Goal: Answer question/provide support

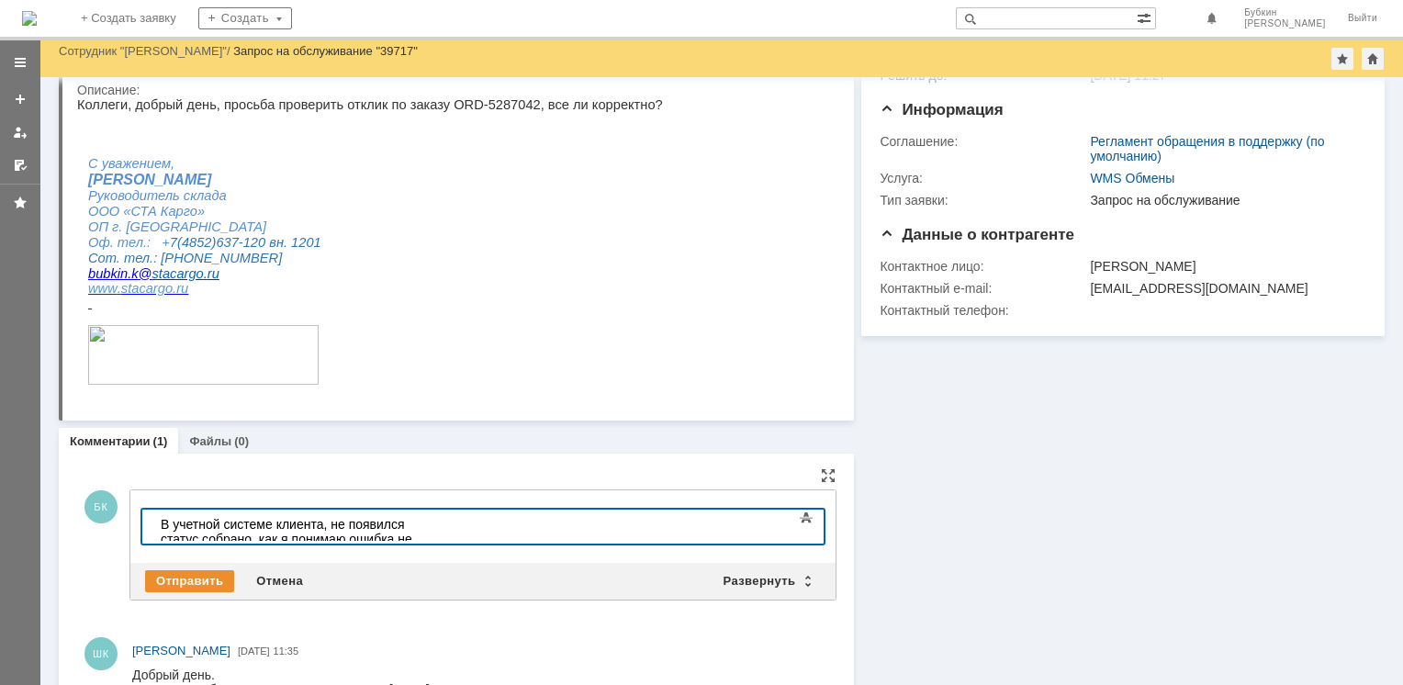
click at [421, 524] on div "​В учетной системе клиента, не появился статус собрано, как я понимаю ошибка не…" at bounding box center [291, 539] width 261 height 44
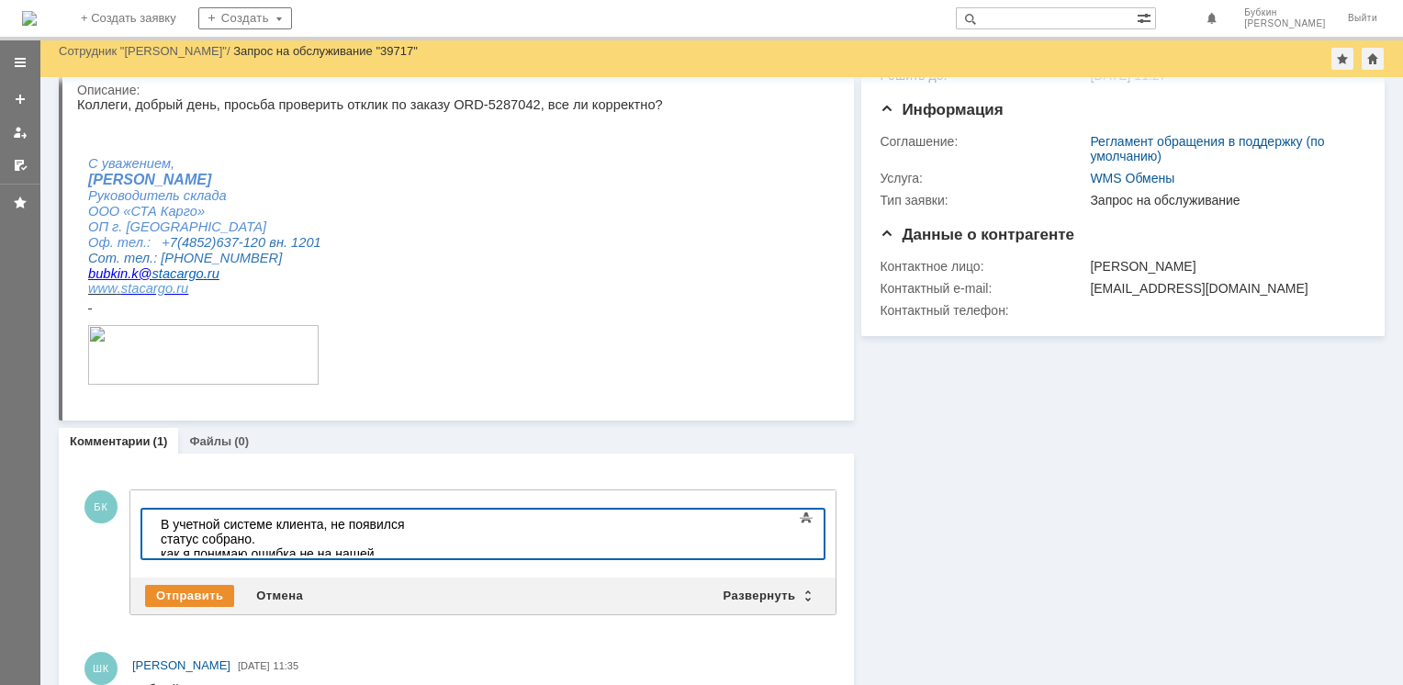
click at [164, 546] on div "как я понимаю ошибка не на нашей стороне." at bounding box center [291, 560] width 261 height 29
click at [163, 546] on div "Как я понимаю ошибка не на нашей стороне." at bounding box center [291, 560] width 261 height 29
click at [421, 546] on div "Как я понимаю ошибка не на нашей стороне." at bounding box center [291, 560] width 261 height 29
click at [192, 591] on div "Отправить" at bounding box center [189, 596] width 89 height 22
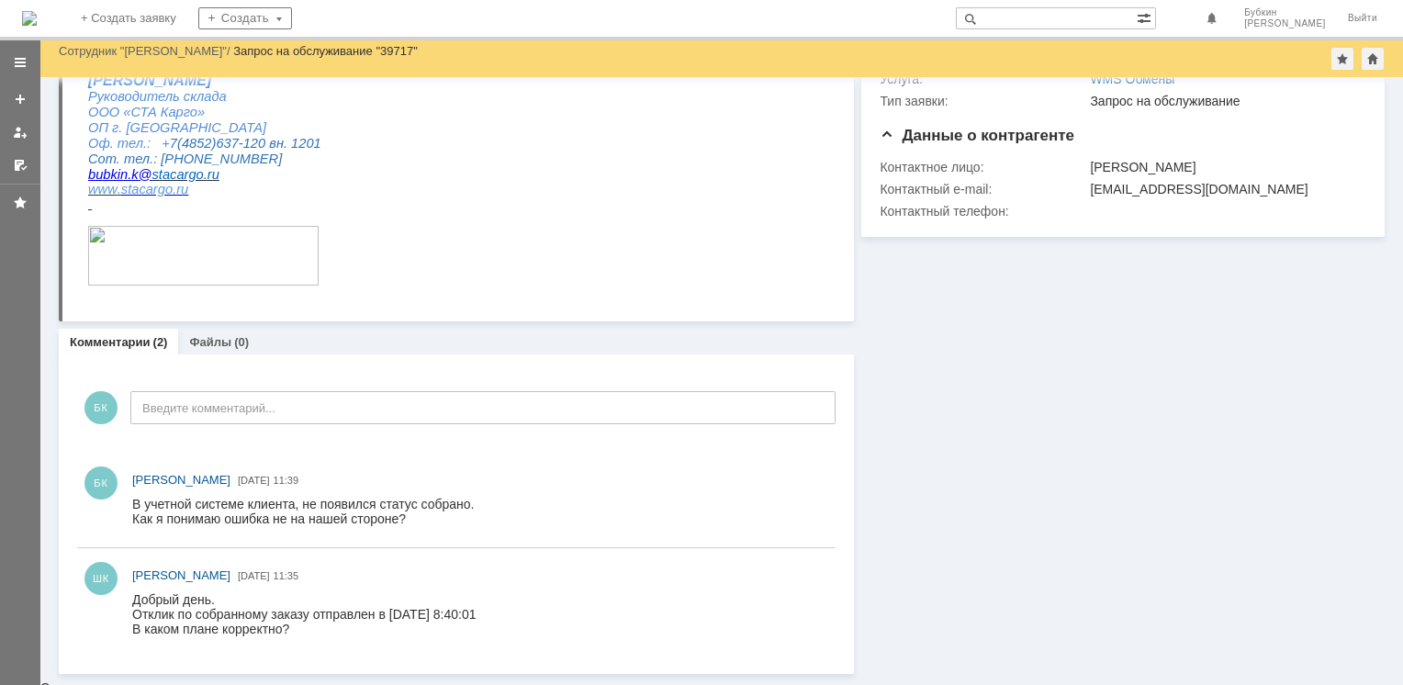
scroll to position [183, 0]
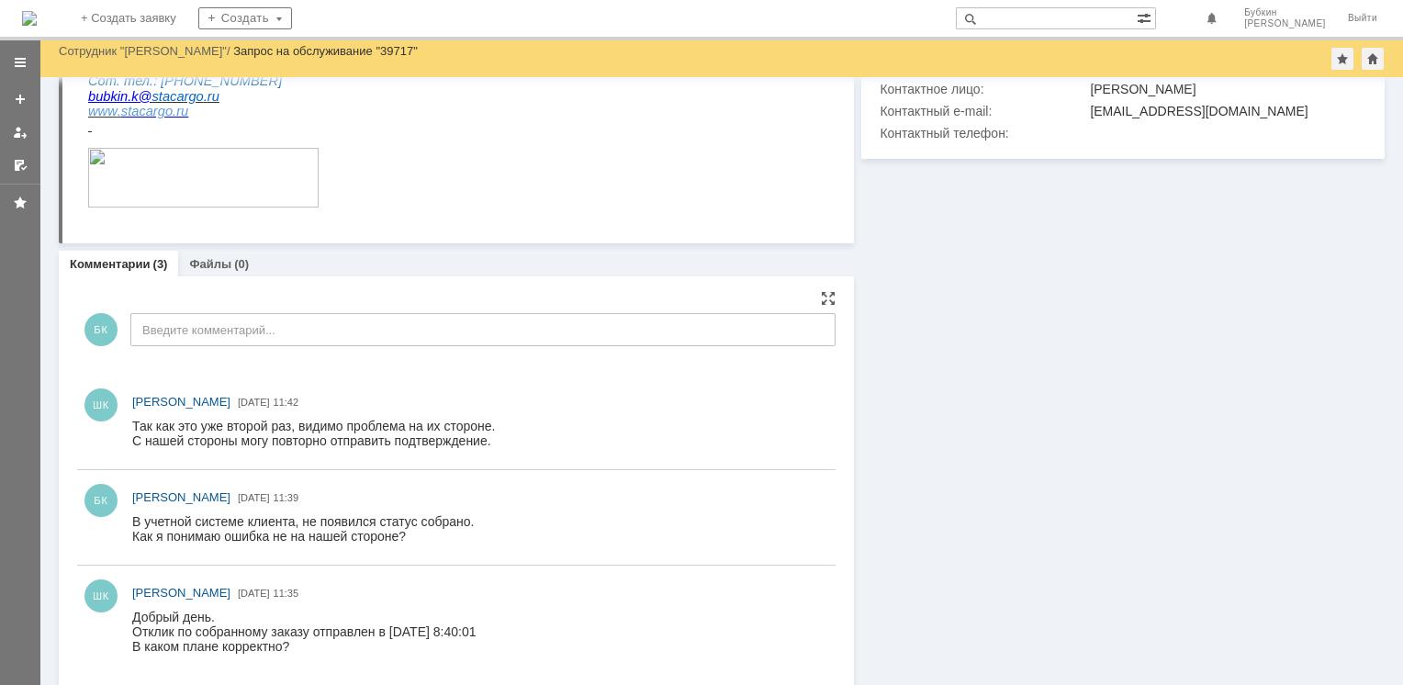
scroll to position [278, 0]
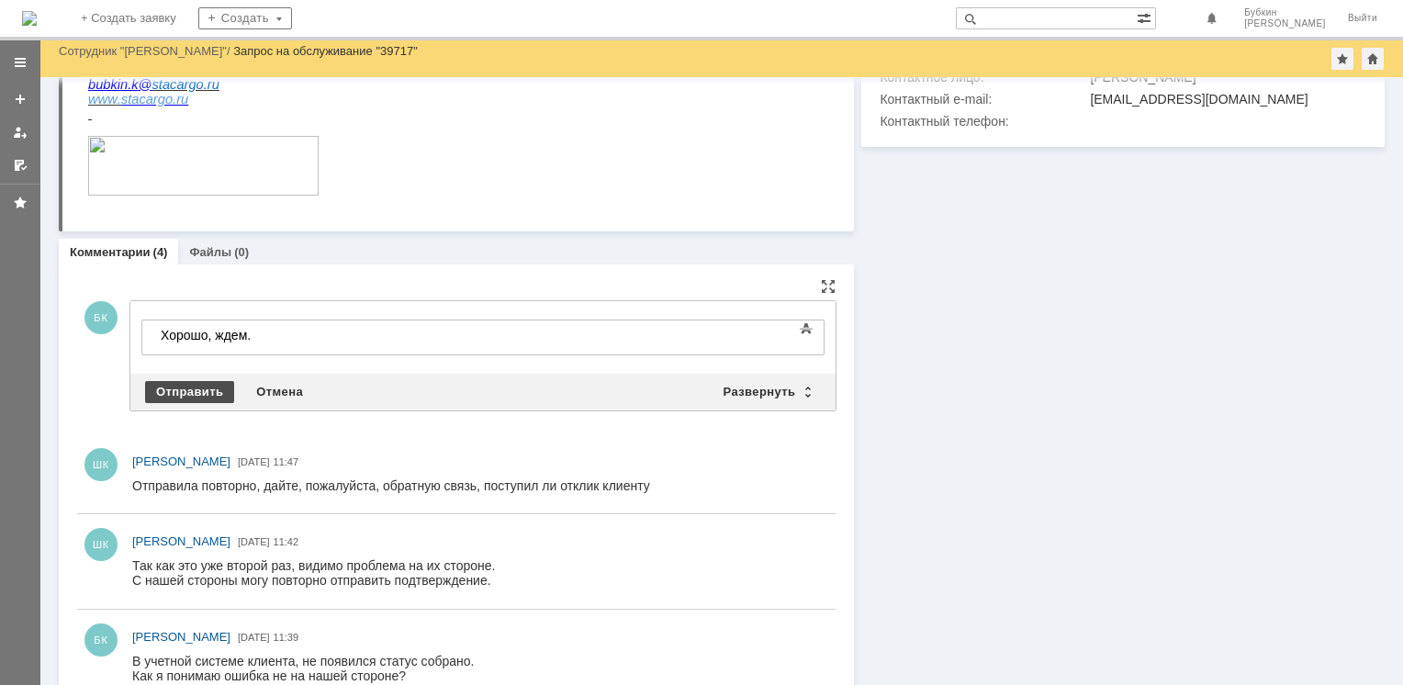
click at [194, 381] on div "Отправить" at bounding box center [189, 392] width 89 height 22
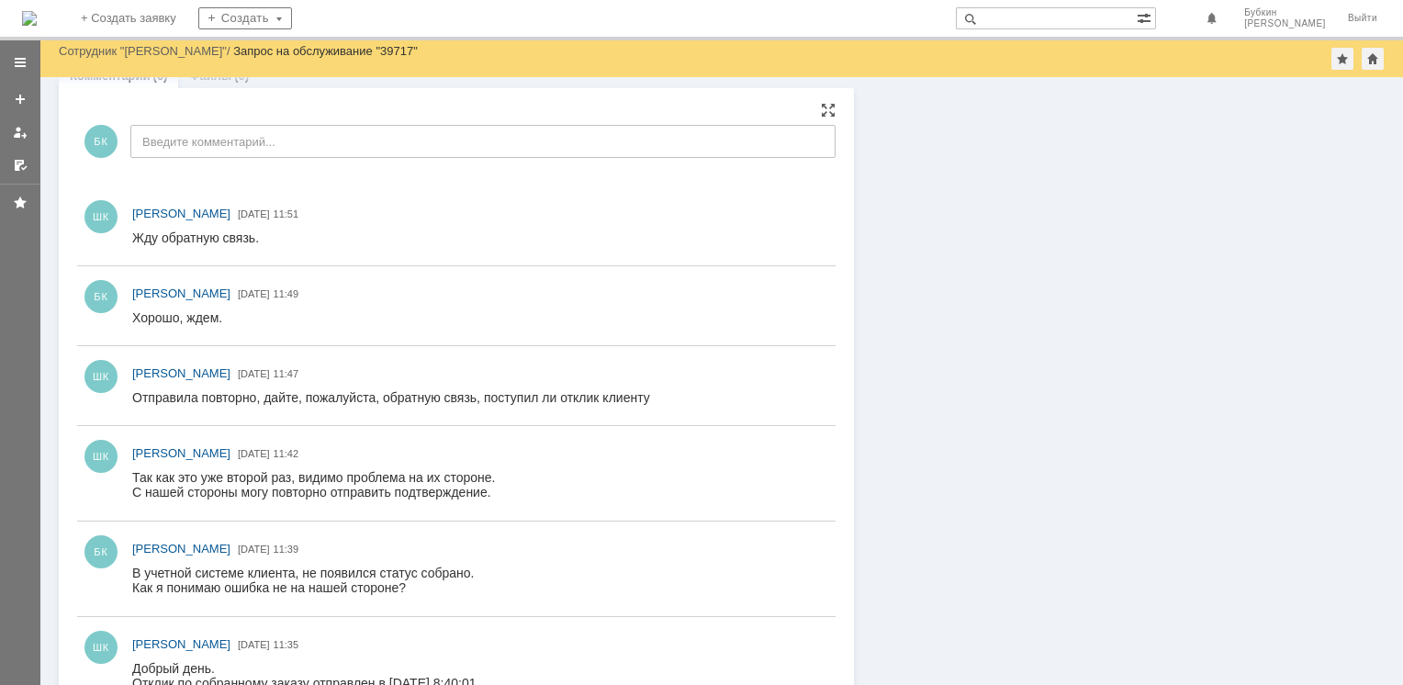
scroll to position [459, 0]
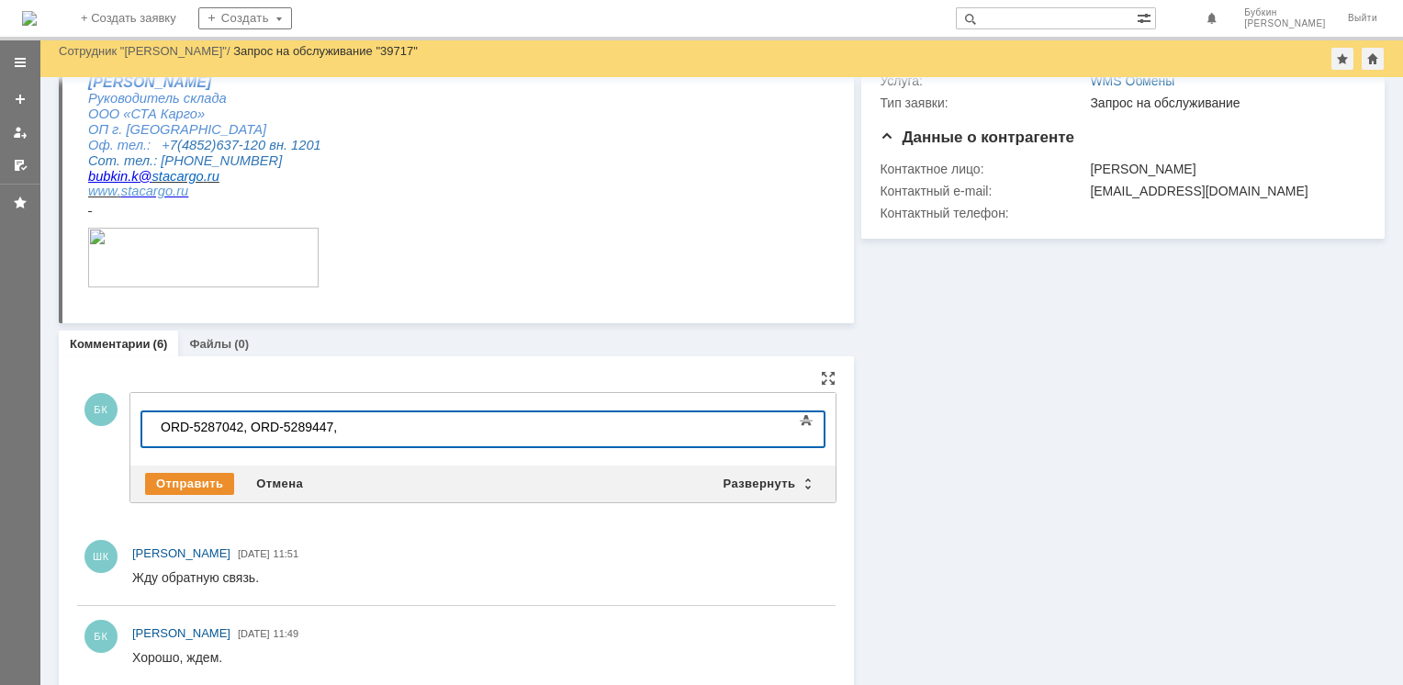
scroll to position [173, 6]
click at [162, 422] on div "ORD-5287042, ORD-5289447, SO25146391" at bounding box center [291, 426] width 261 height 15
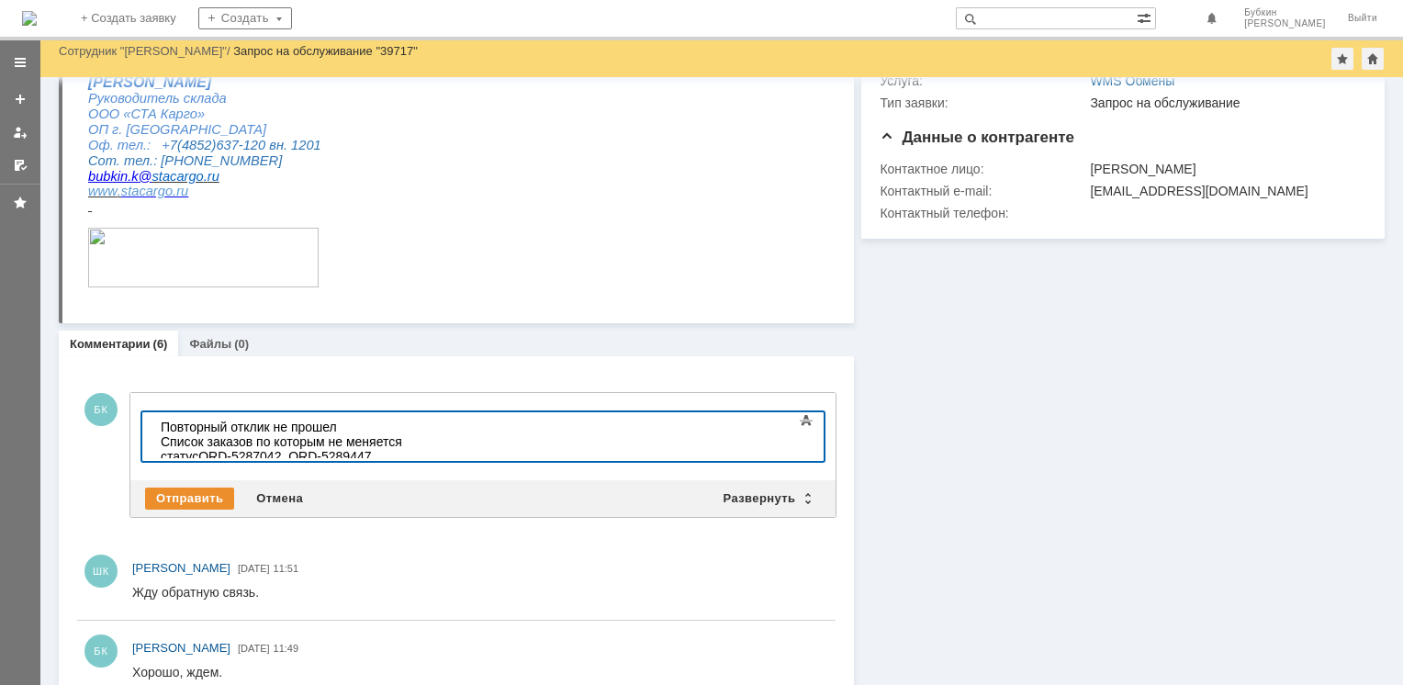
click at [421, 444] on div "Список заказов по которым не меняется статус ORD-5287042, ORD-5289447, SO251463…" at bounding box center [291, 456] width 261 height 44
click at [352, 417] on body "Повторный отклик не прошел Список заказов по которым не меняется статус ORD-528…" at bounding box center [290, 448] width 275 height 73
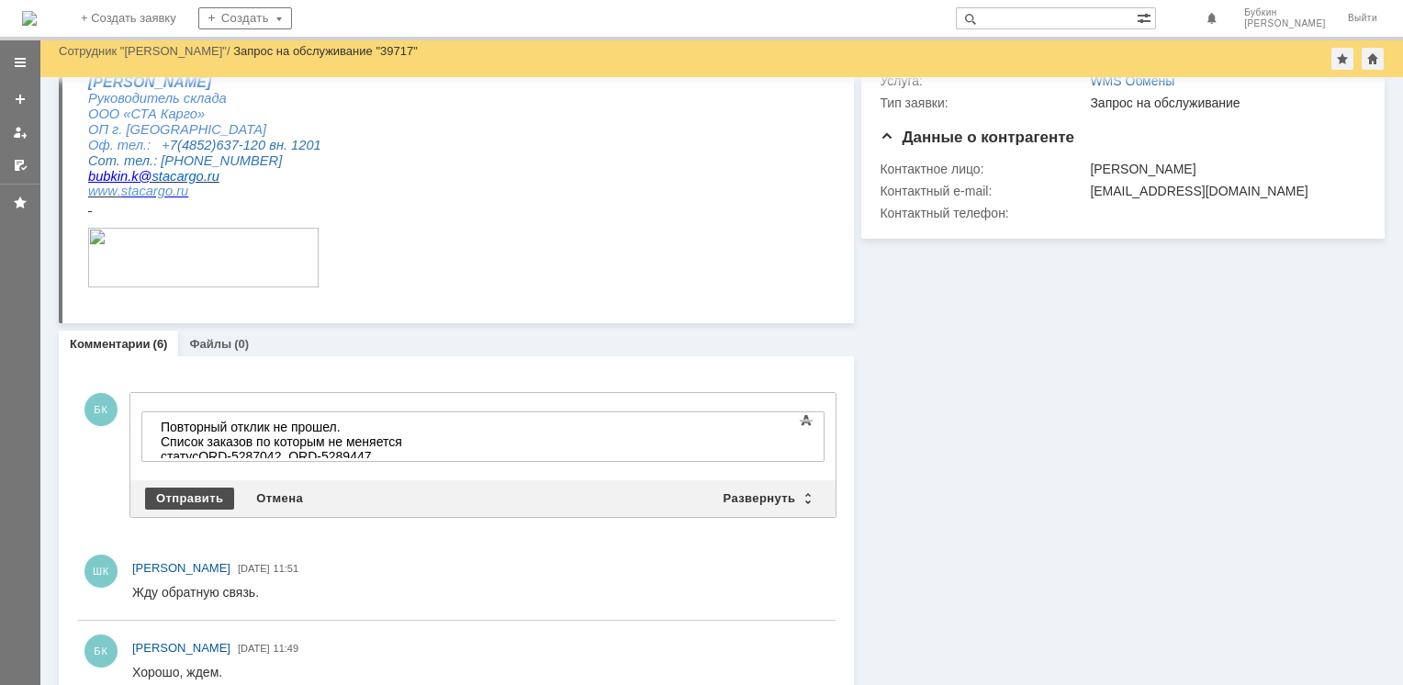
click at [164, 497] on div "Отправить" at bounding box center [189, 498] width 89 height 22
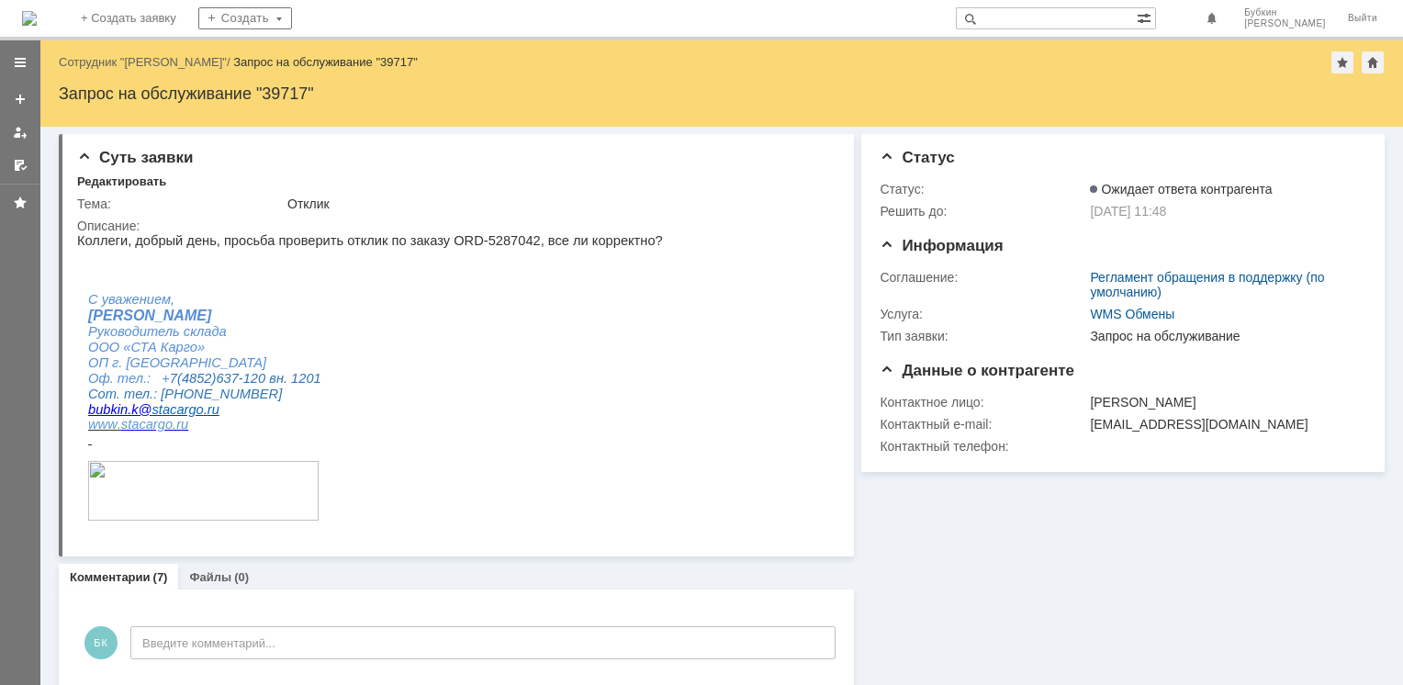
scroll to position [0, 0]
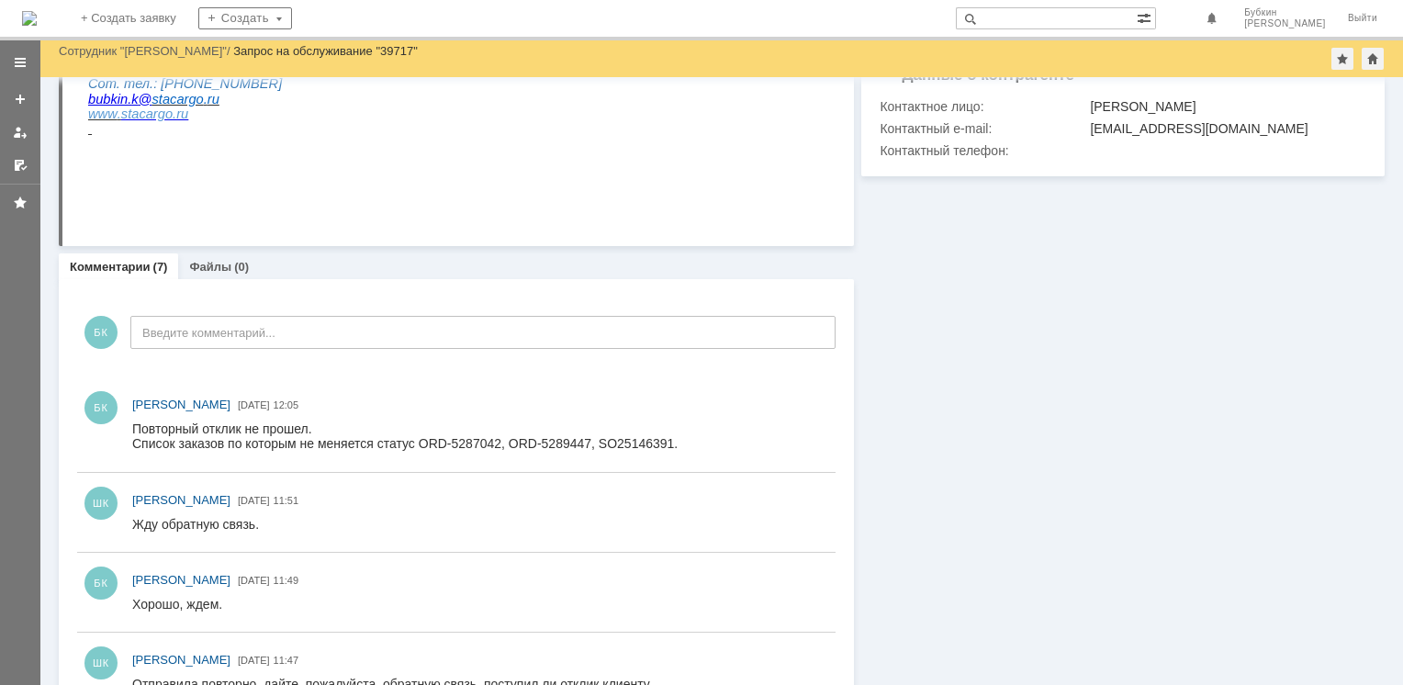
scroll to position [275, 0]
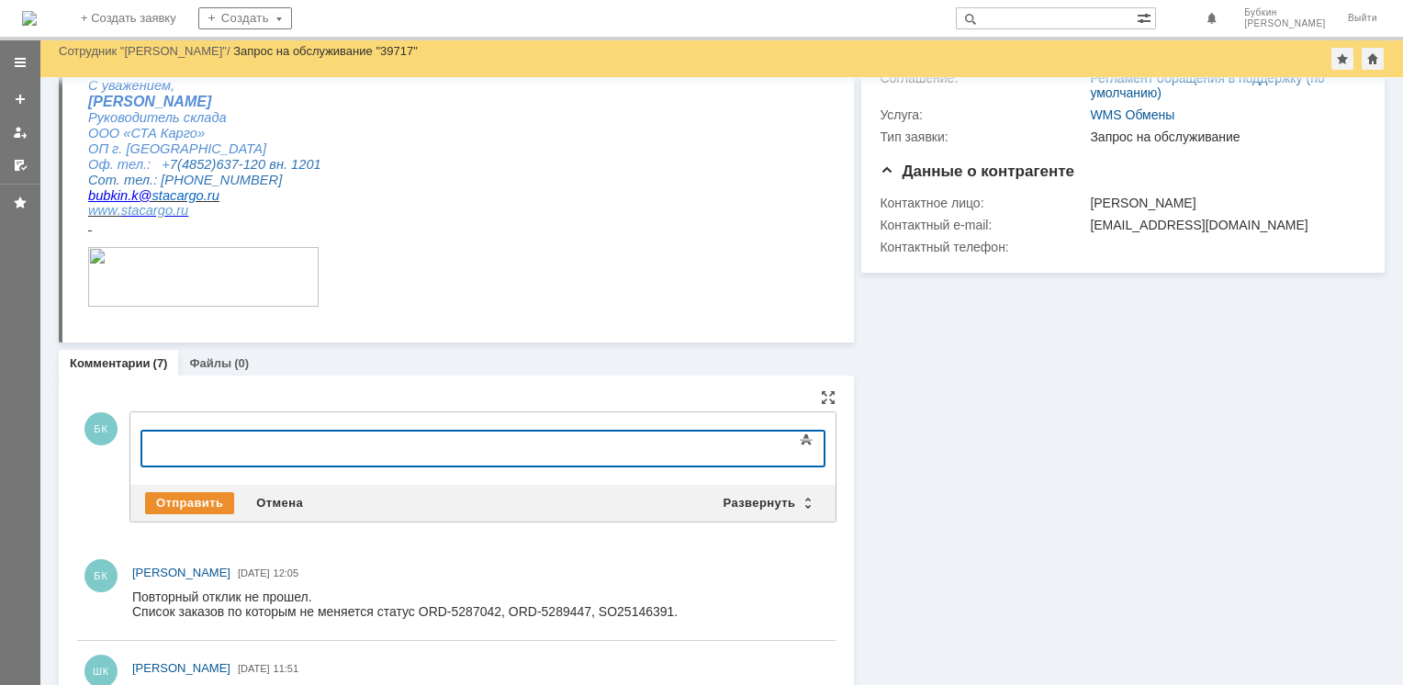
scroll to position [184, 0]
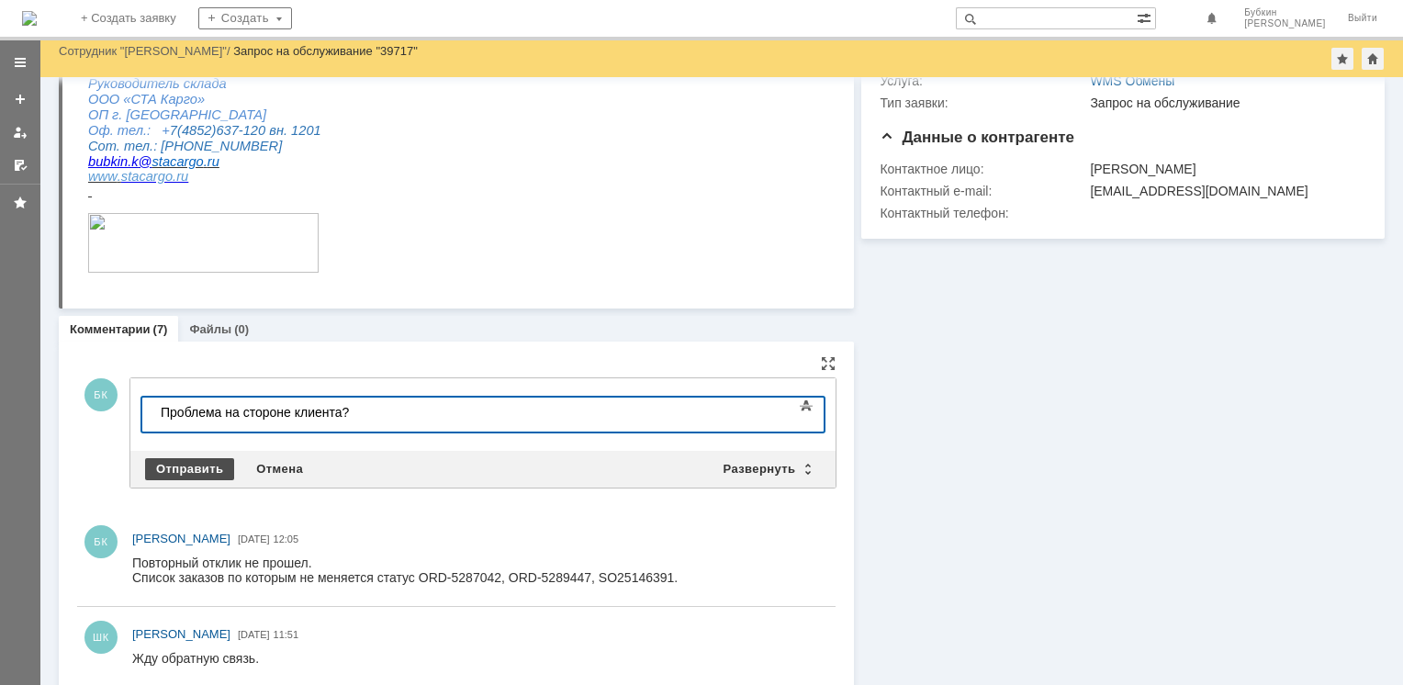
click at [181, 468] on div "Отправить" at bounding box center [189, 469] width 89 height 22
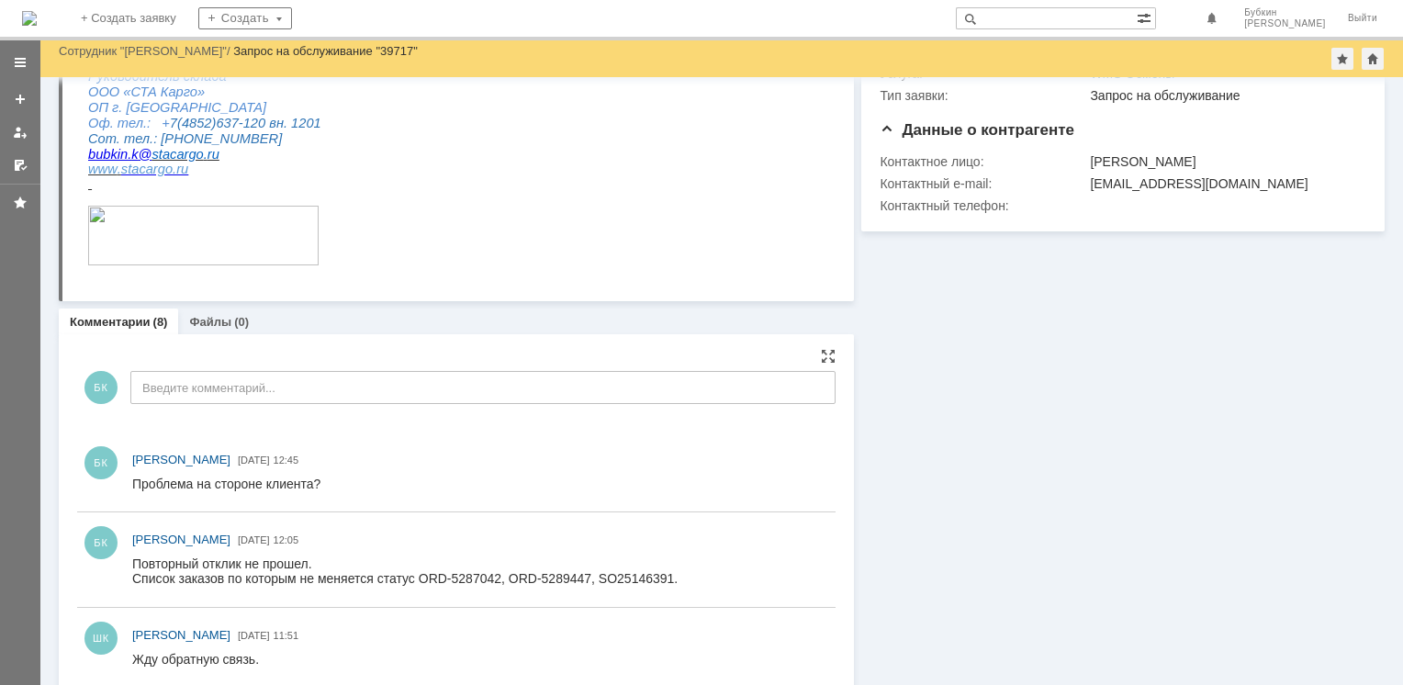
scroll to position [367, 0]
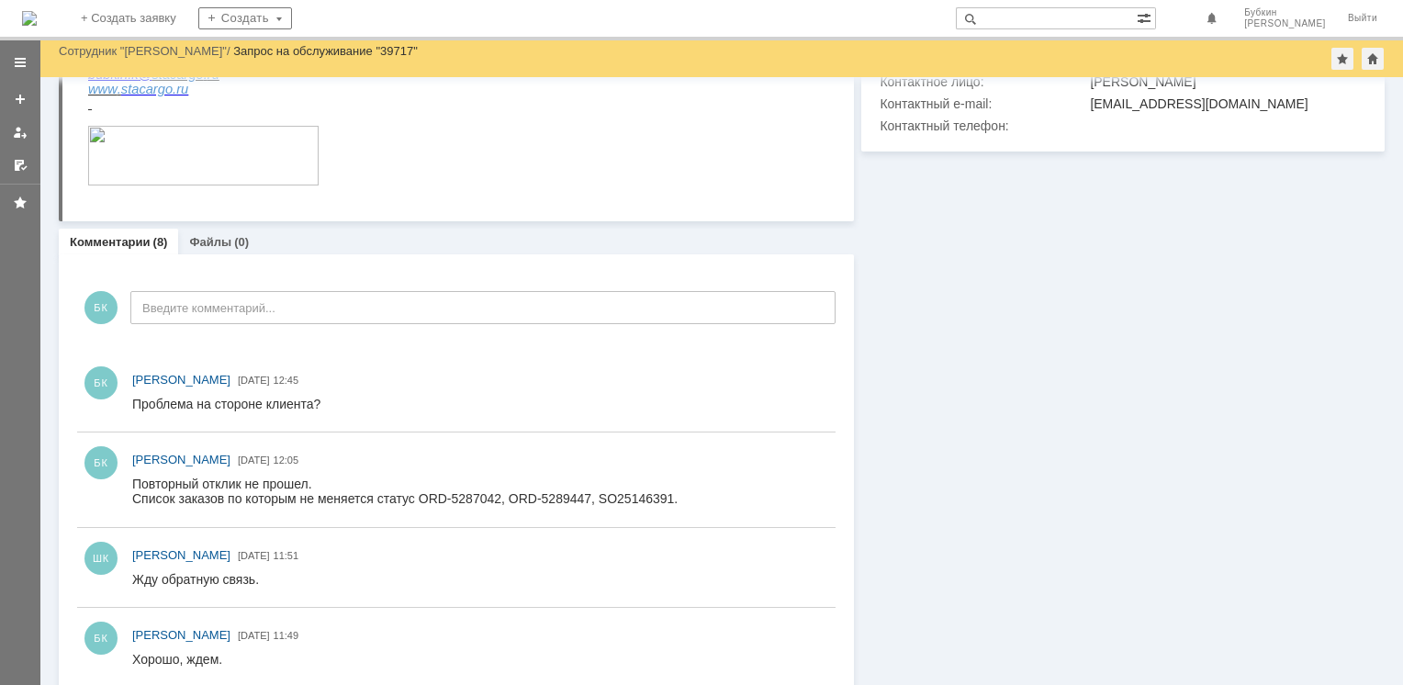
scroll to position [275, 0]
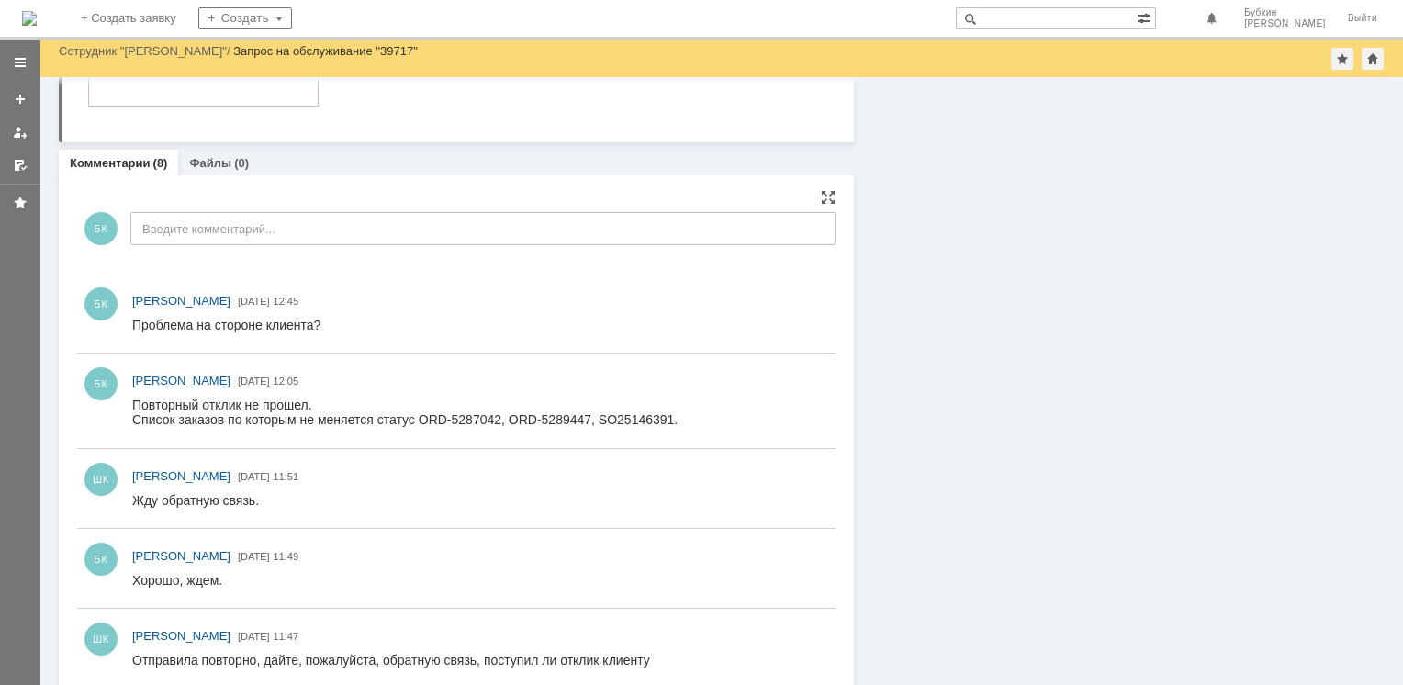
scroll to position [367, 0]
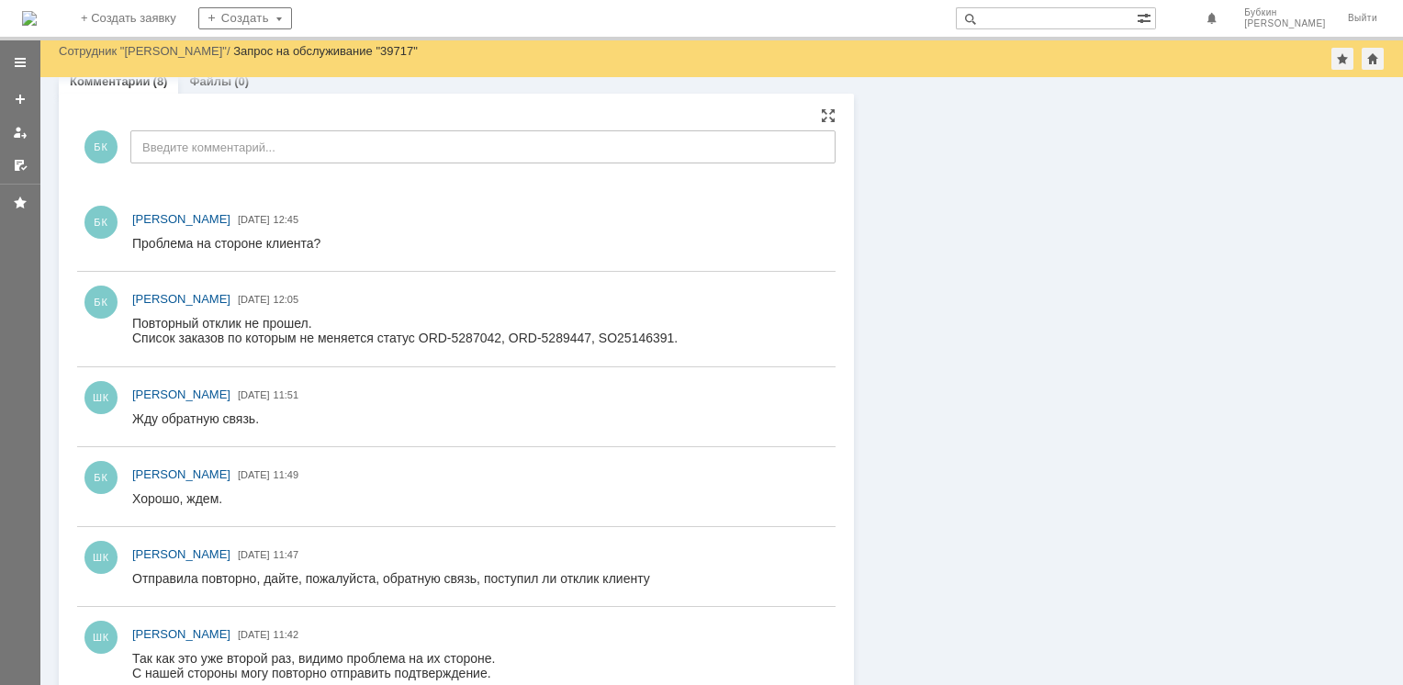
scroll to position [459, 0]
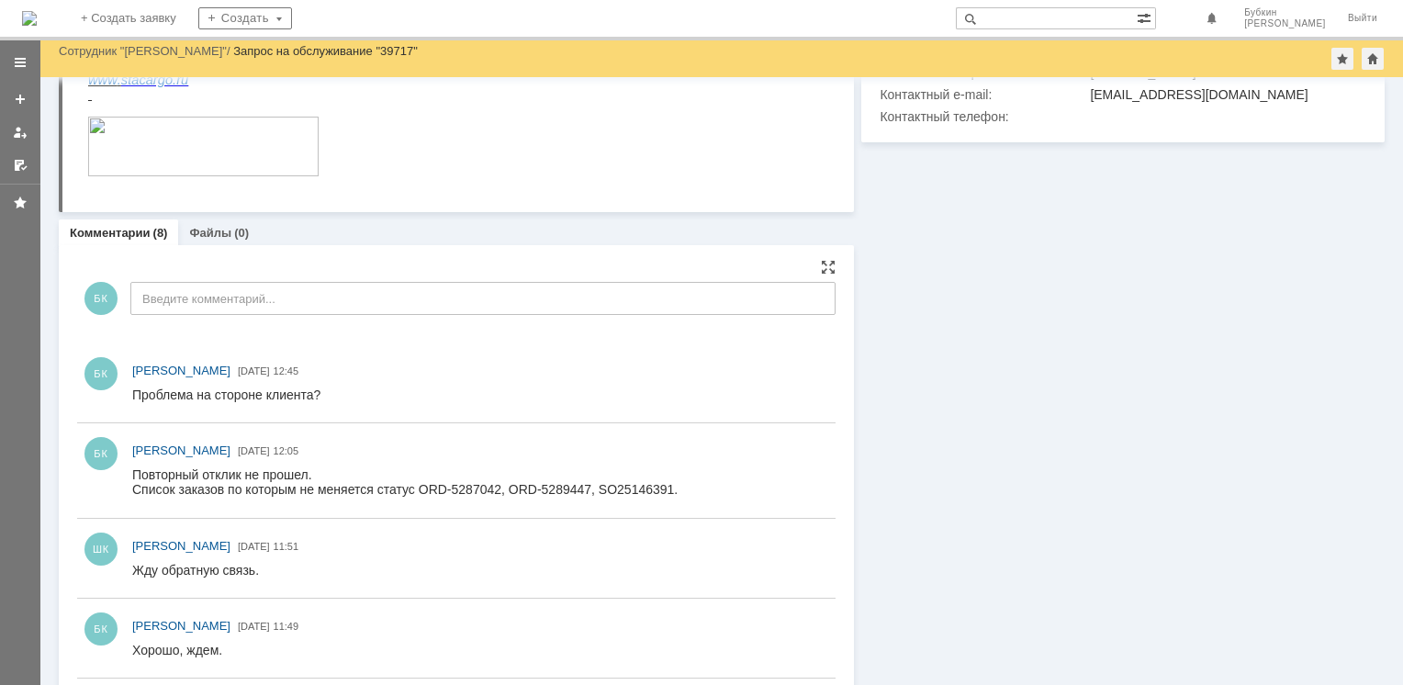
scroll to position [367, 0]
